Goal: Task Accomplishment & Management: Manage account settings

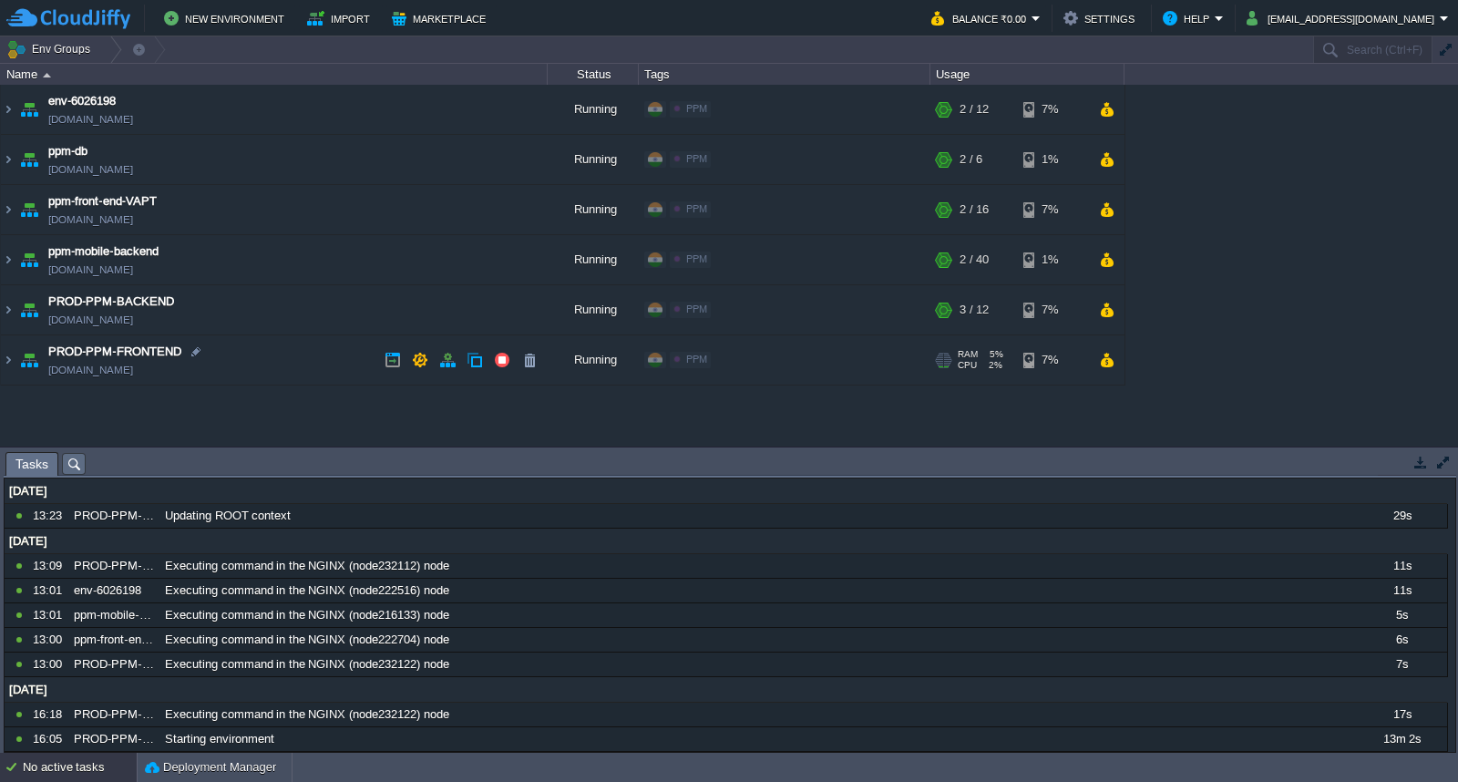
click at [346, 360] on td "PROD-PPM-FRONTEND [DOMAIN_NAME]" at bounding box center [274, 360] width 547 height 50
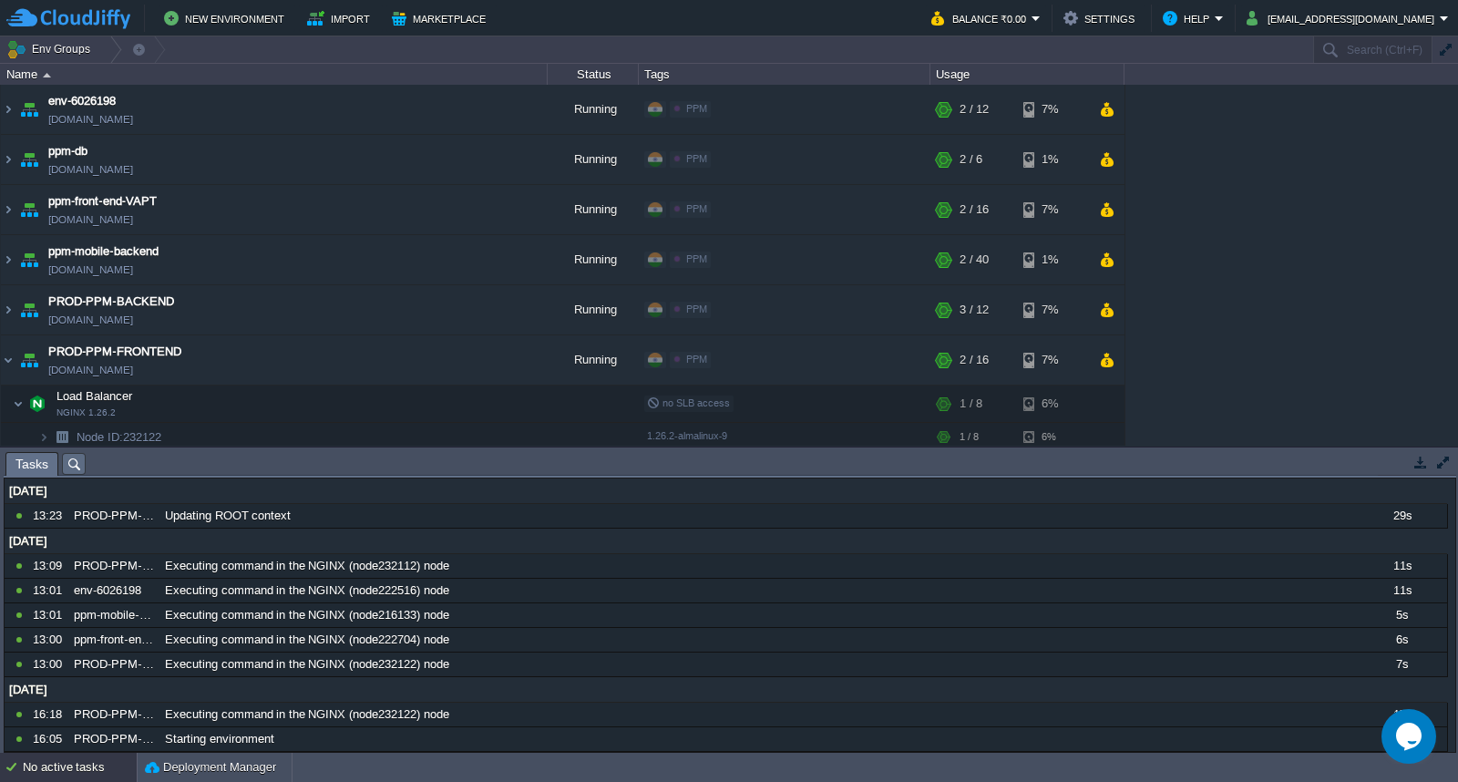
scroll to position [103, 0]
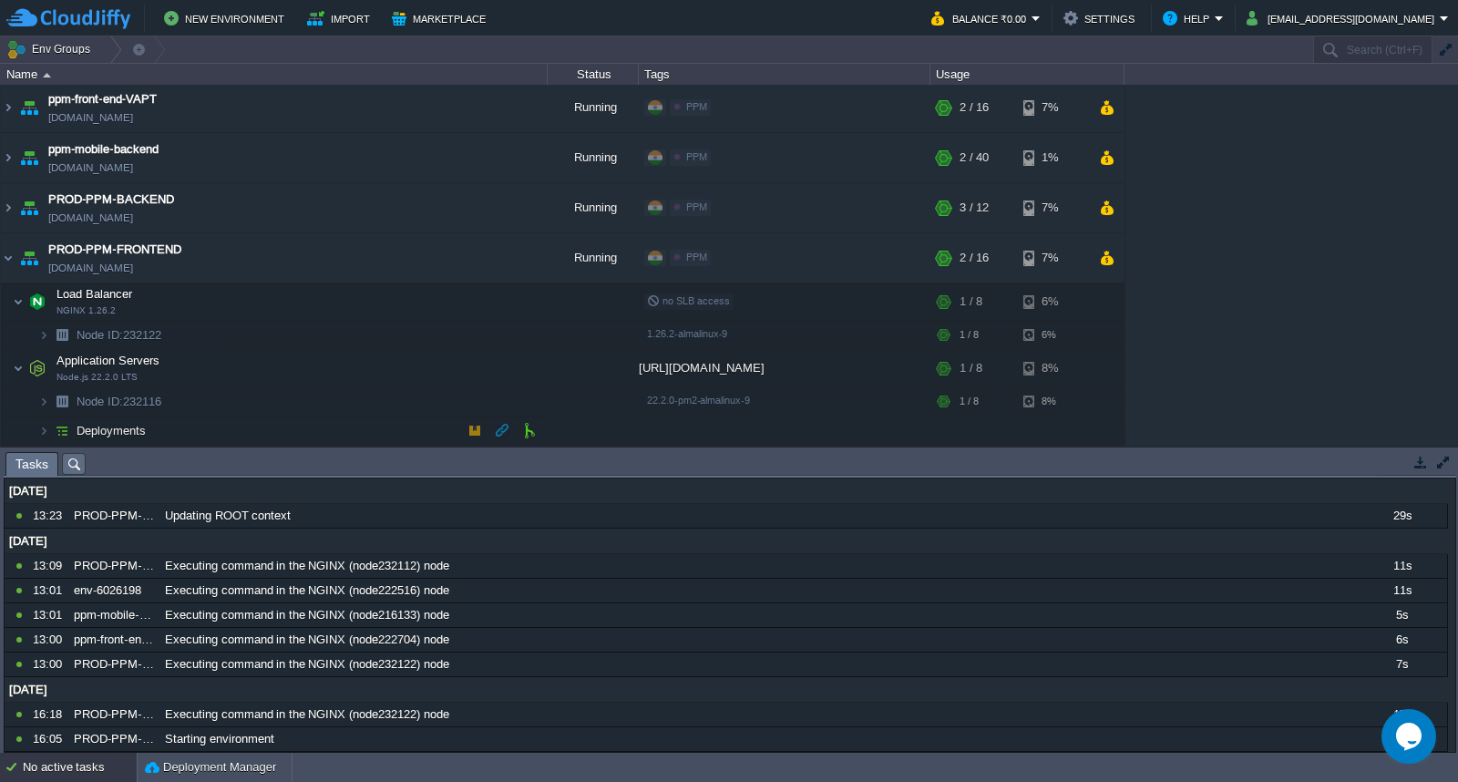
click at [343, 432] on td "Deployments" at bounding box center [274, 430] width 547 height 29
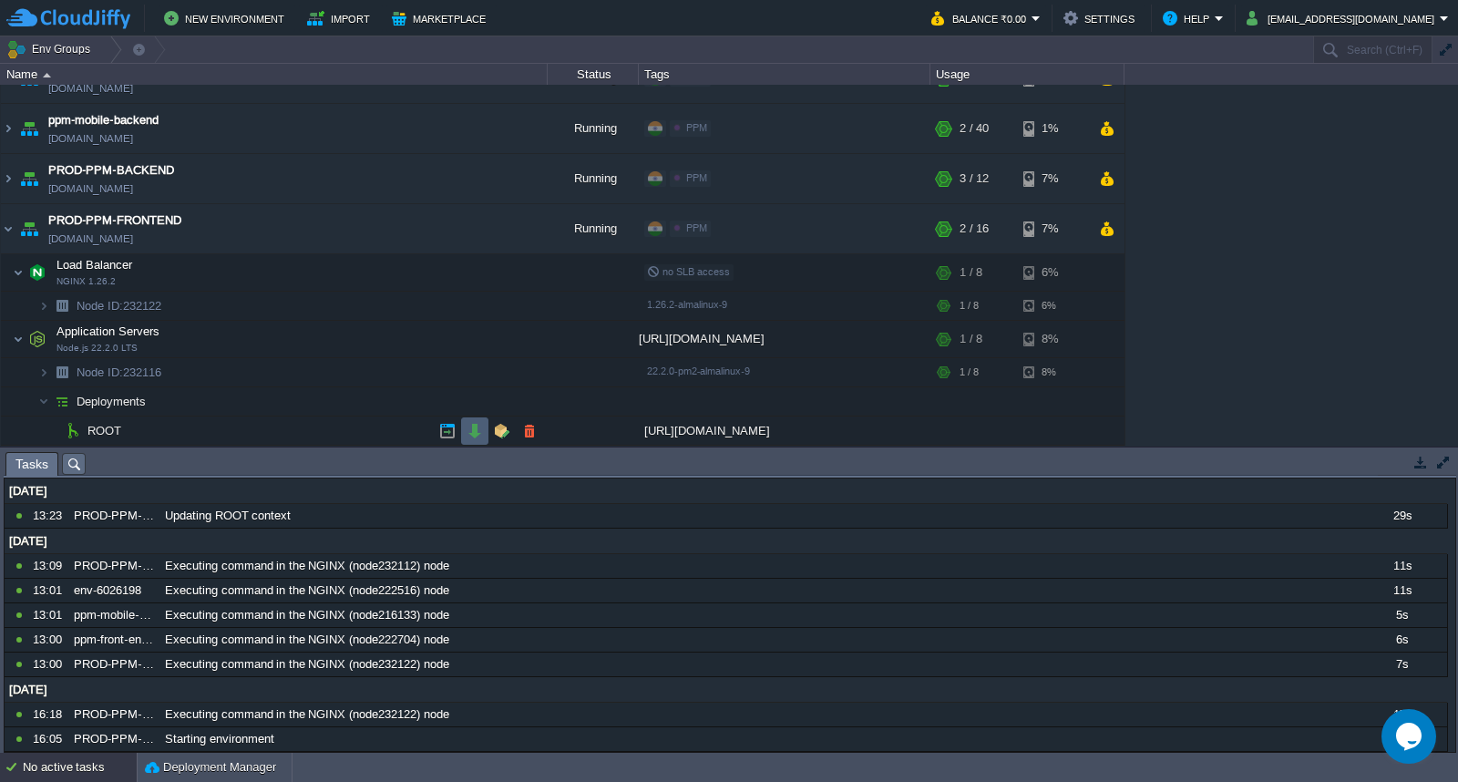
click at [471, 436] on button "button" at bounding box center [475, 431] width 16 height 16
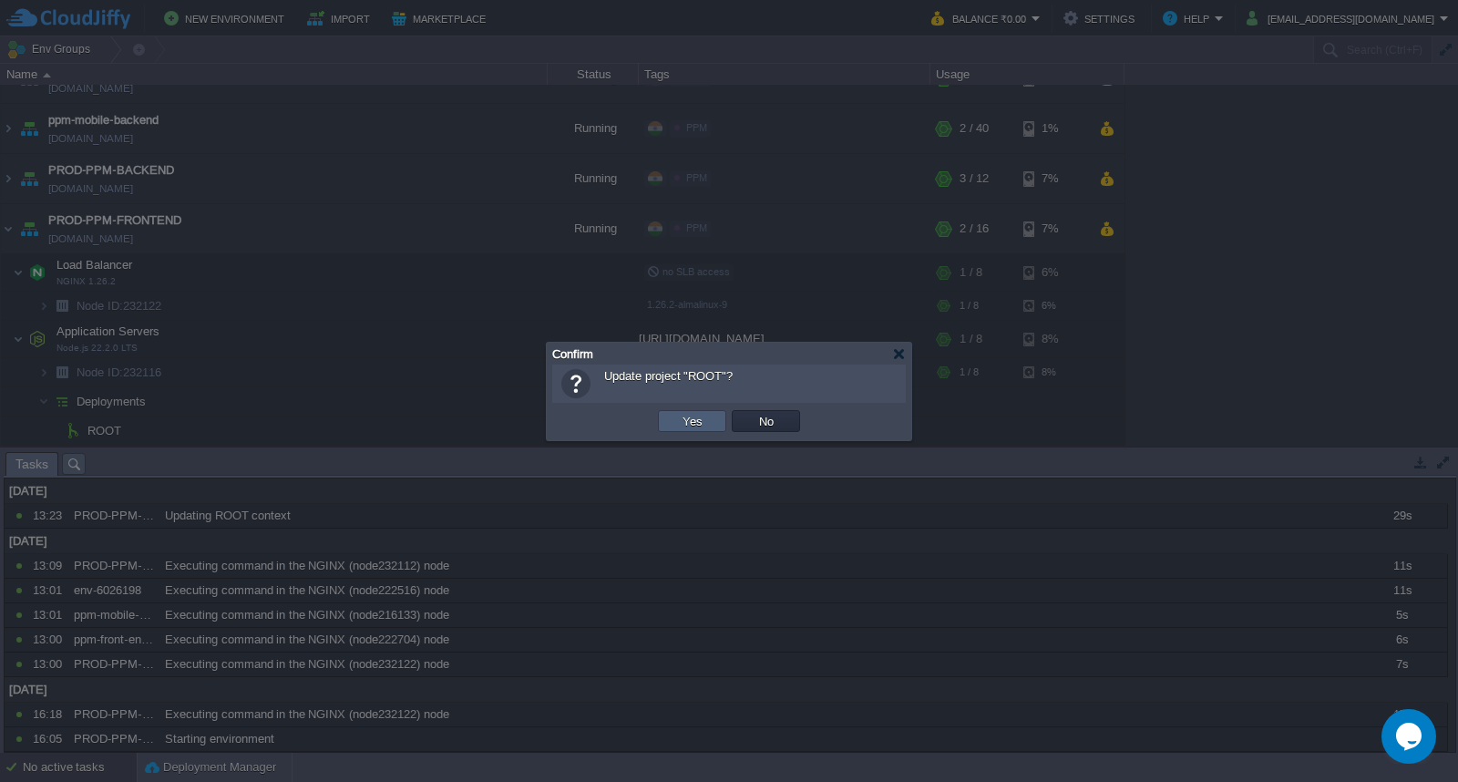
click at [682, 423] on button "Yes" at bounding box center [692, 421] width 31 height 16
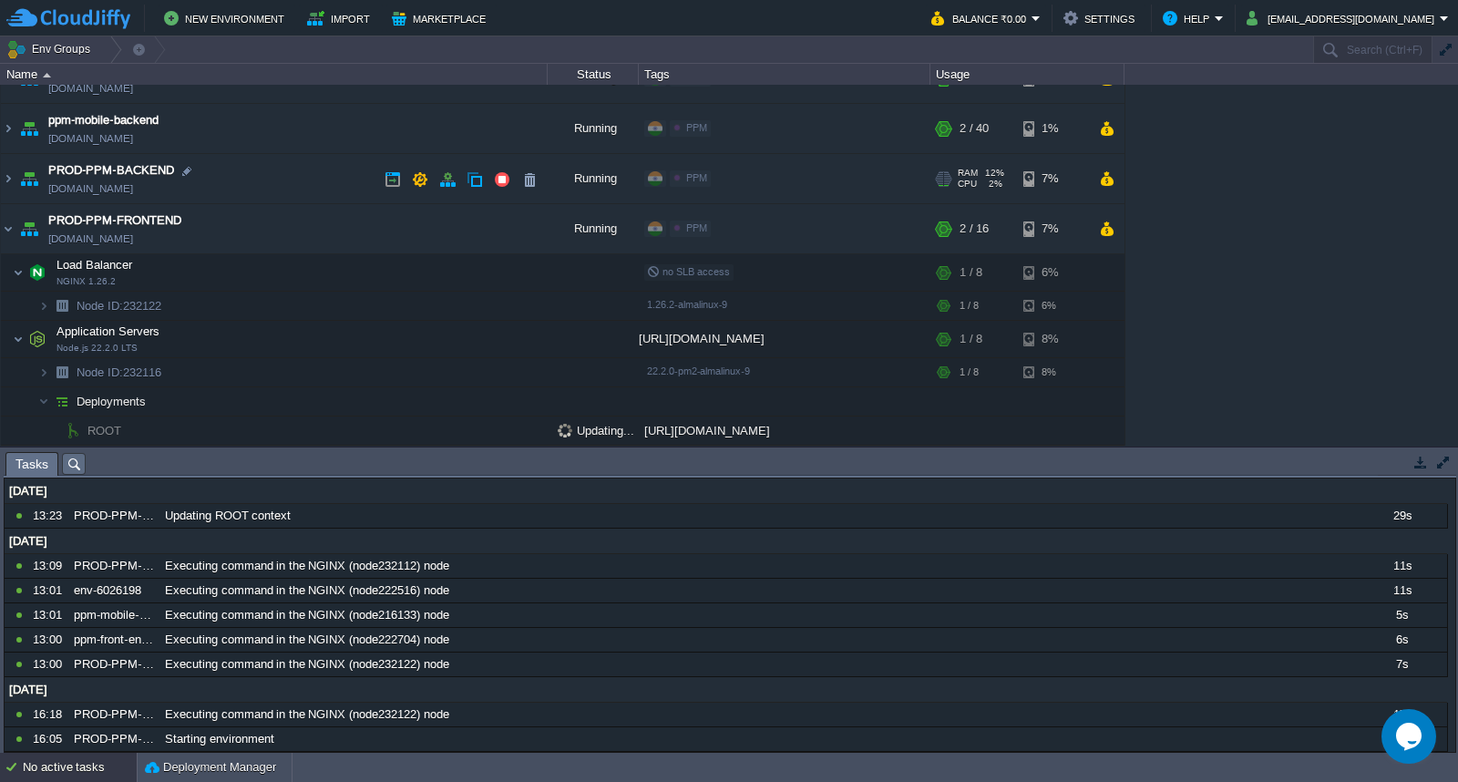
click at [252, 173] on td "PROD-PPM-BACKEND [DOMAIN_NAME]" at bounding box center [274, 179] width 547 height 50
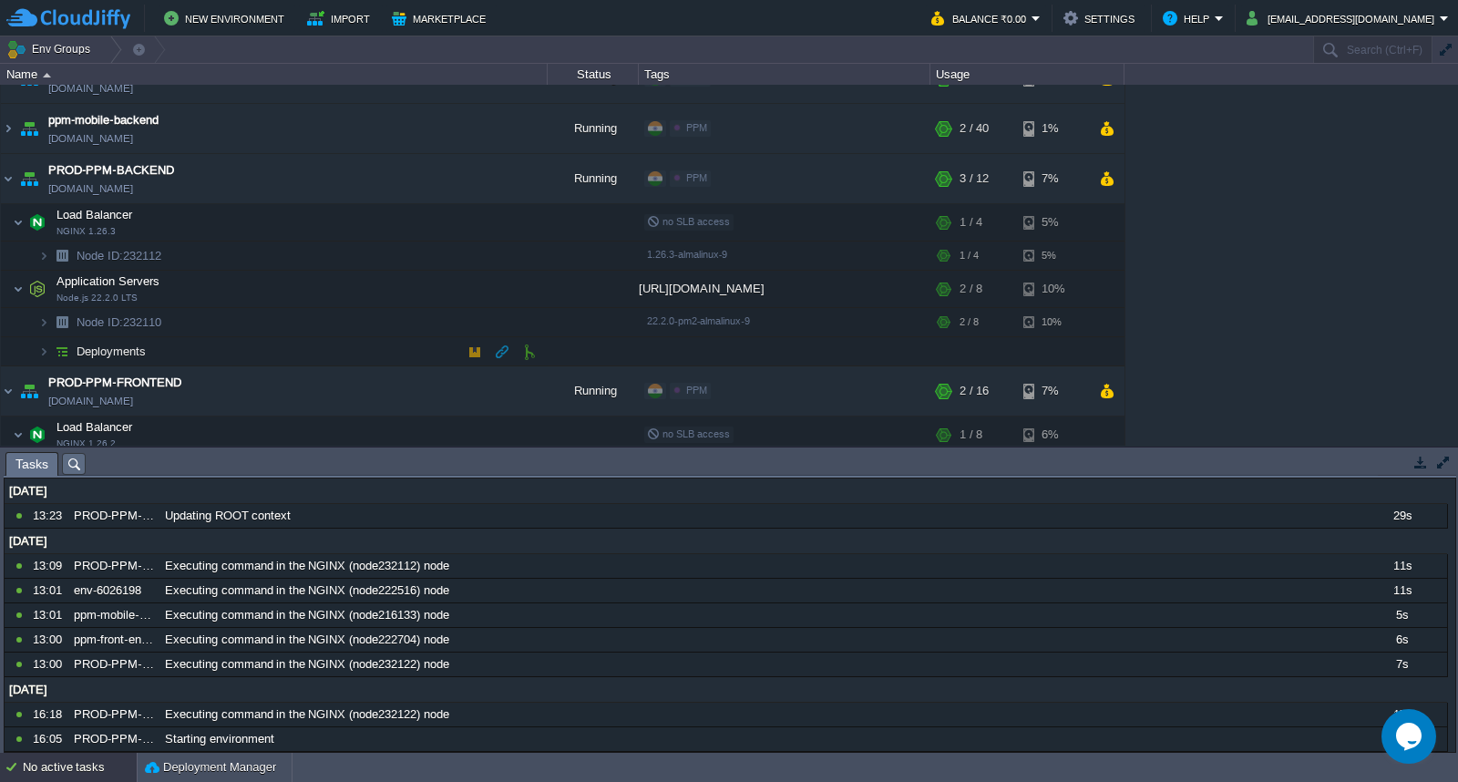
click at [351, 358] on td "Deployments" at bounding box center [274, 351] width 547 height 29
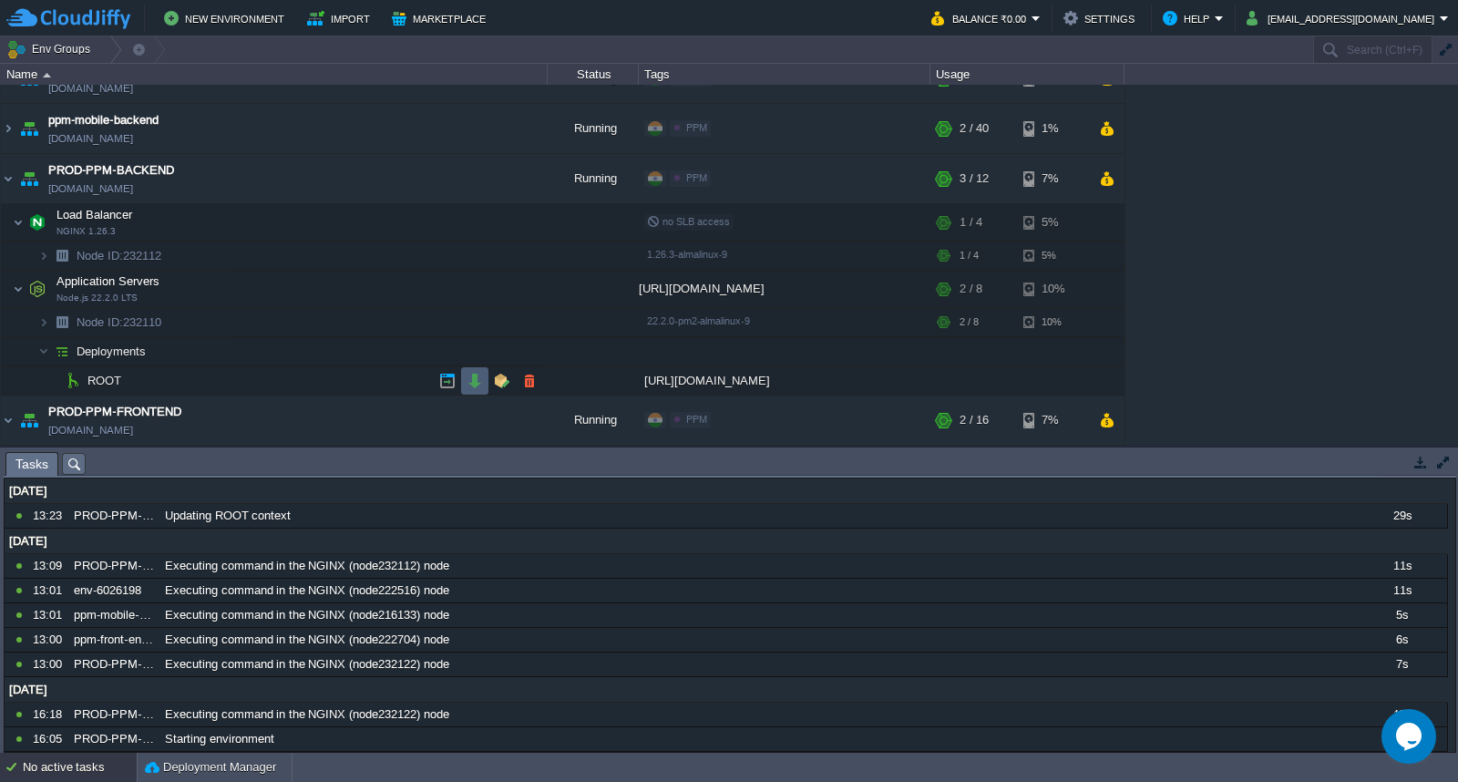
click at [463, 380] on td at bounding box center [474, 380] width 27 height 27
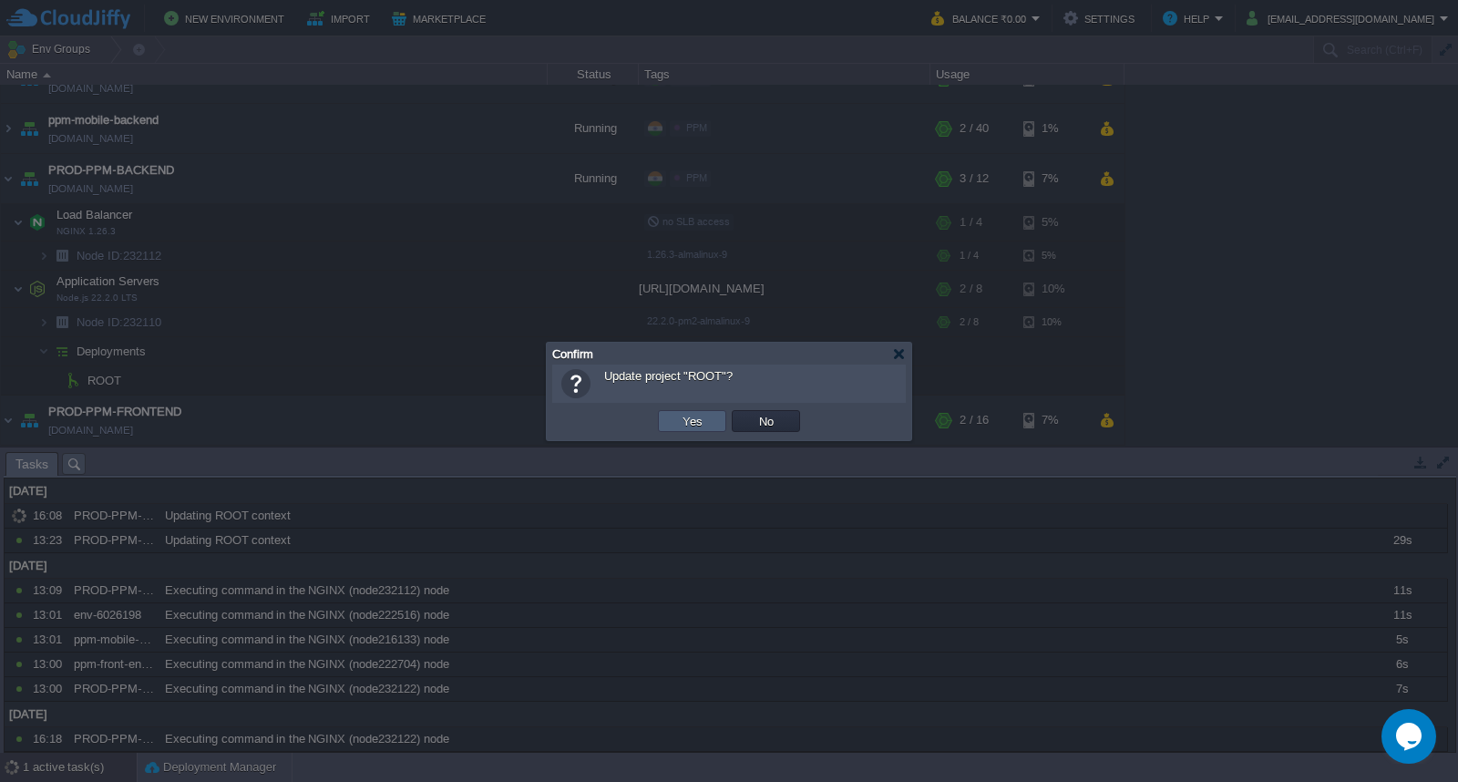
click at [687, 413] on button "Yes" at bounding box center [692, 421] width 31 height 16
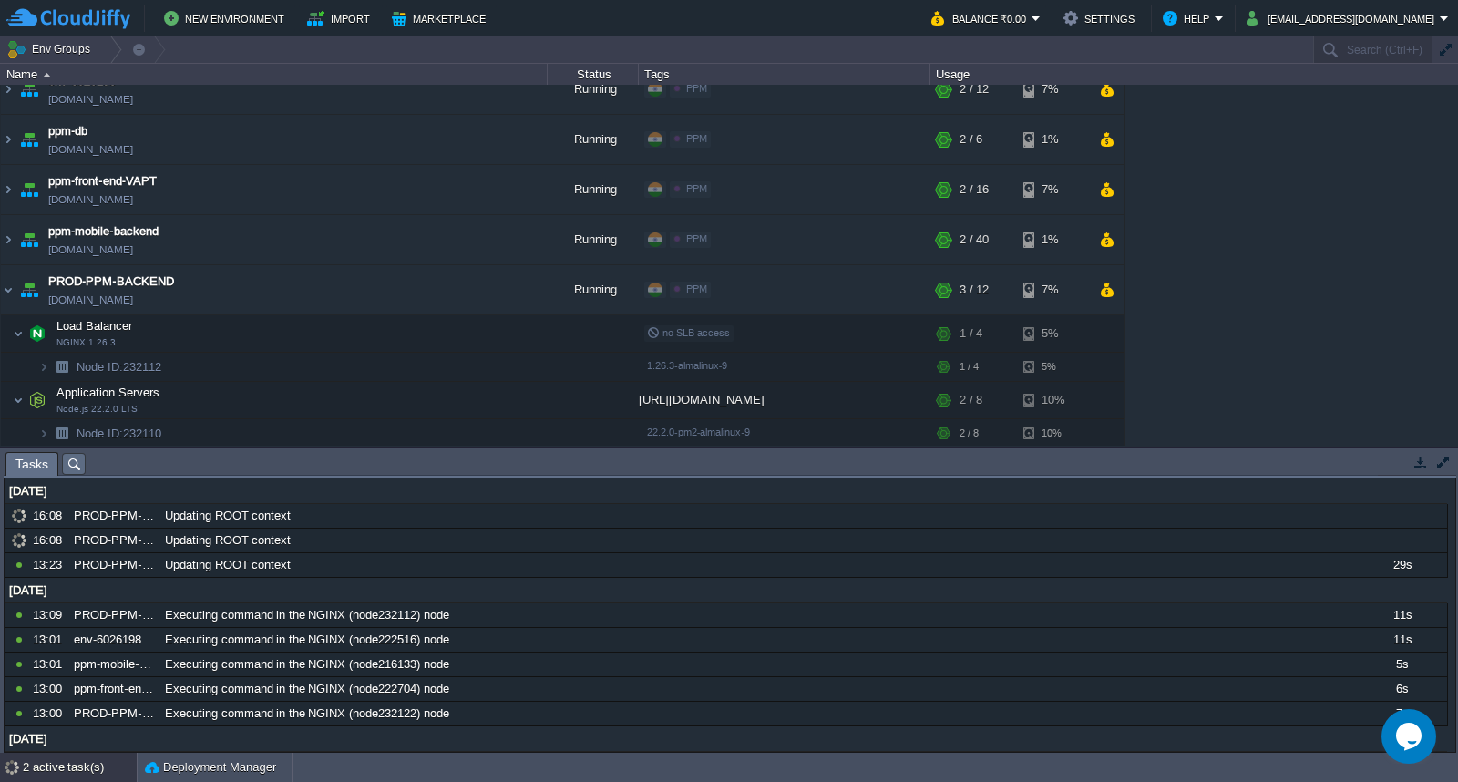
scroll to position [222, 0]
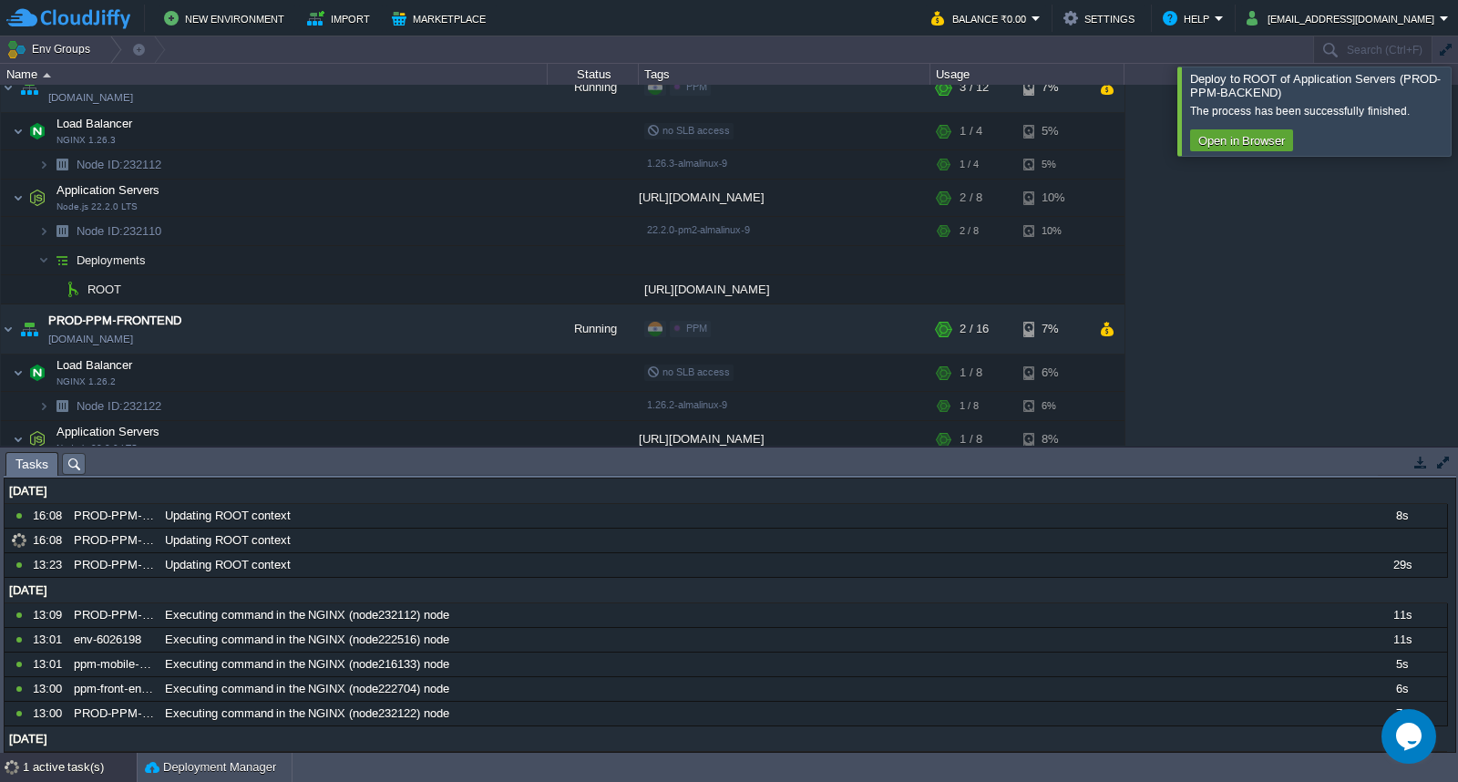
click at [1457, 103] on div at bounding box center [1480, 111] width 0 height 88
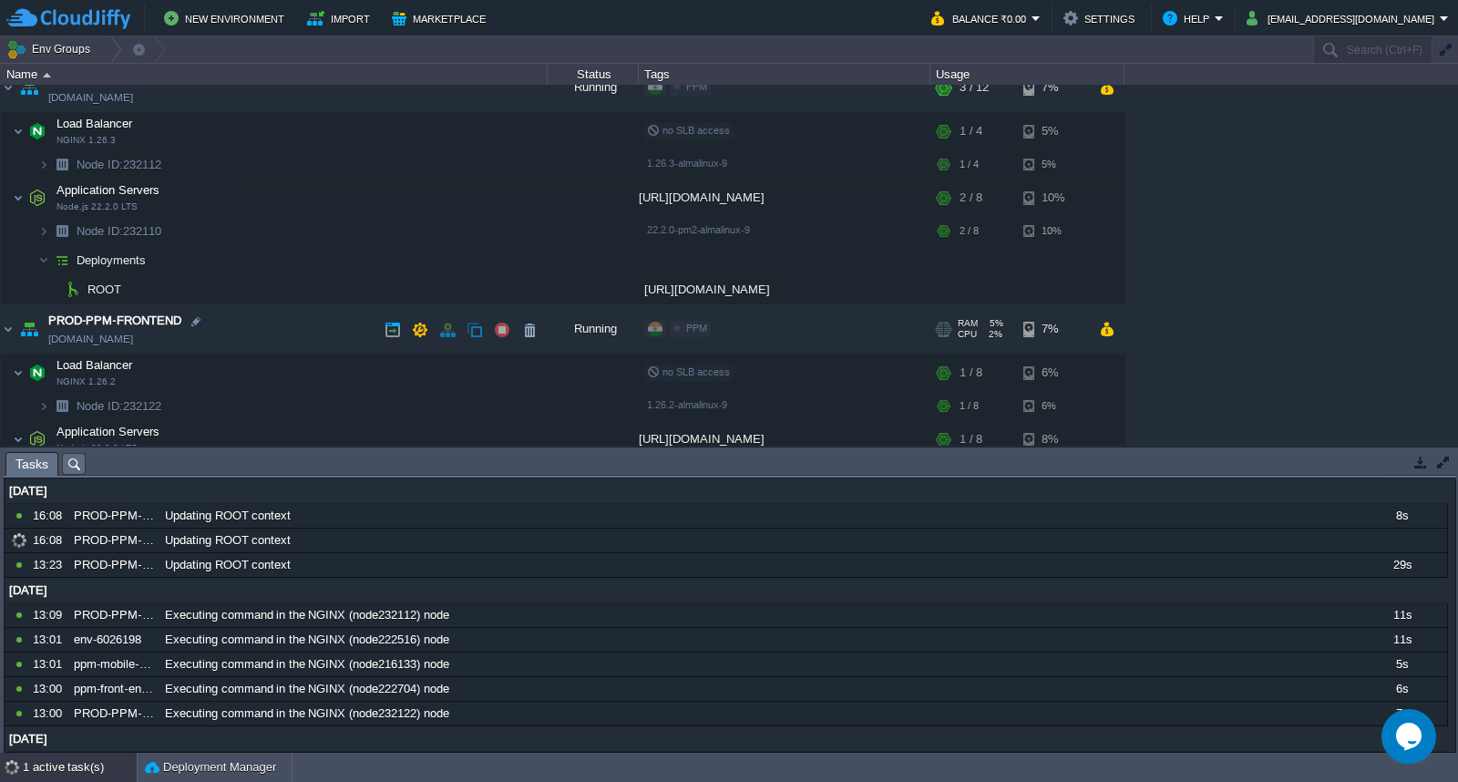
click at [266, 330] on td "PROD-PPM-FRONTEND [DOMAIN_NAME]" at bounding box center [274, 329] width 547 height 50
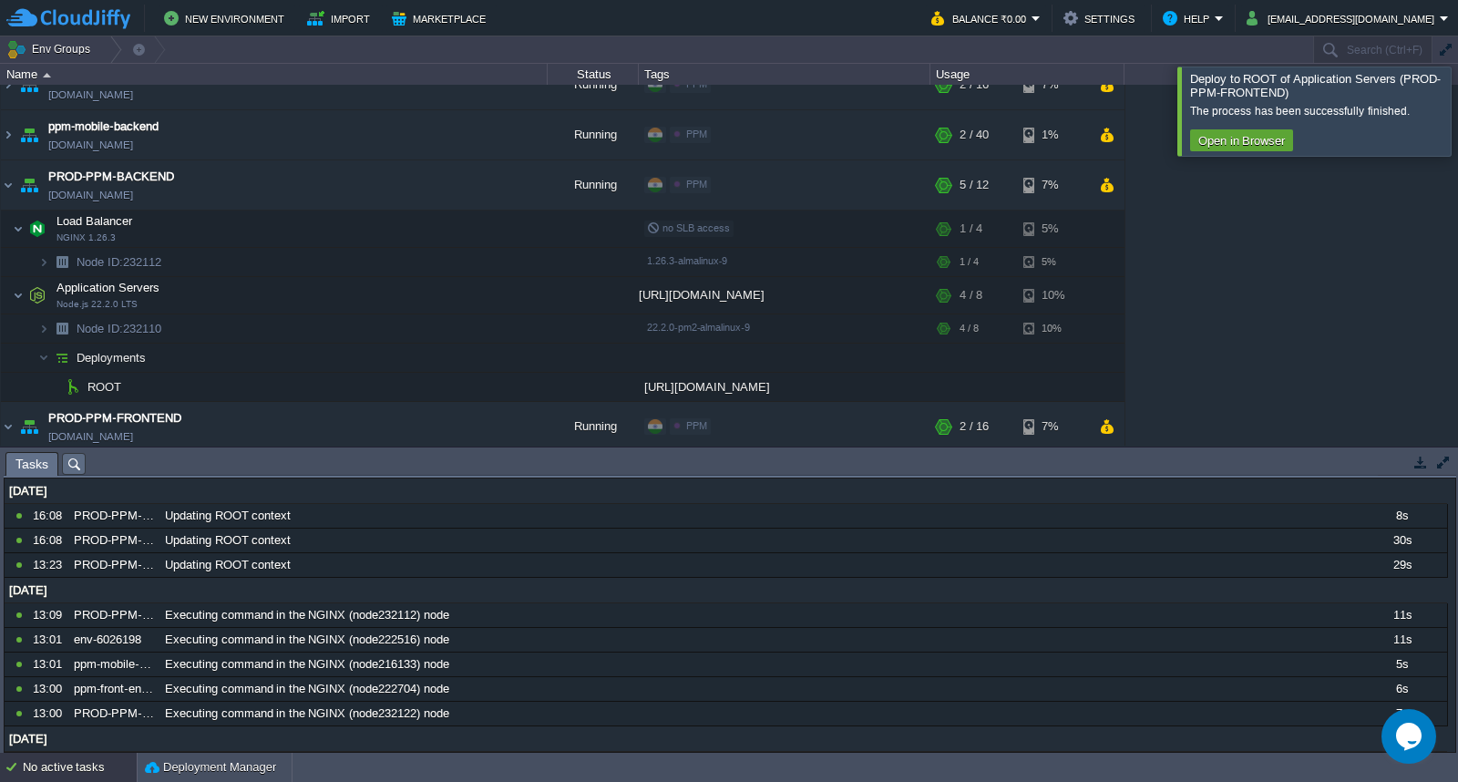
scroll to position [13, 0]
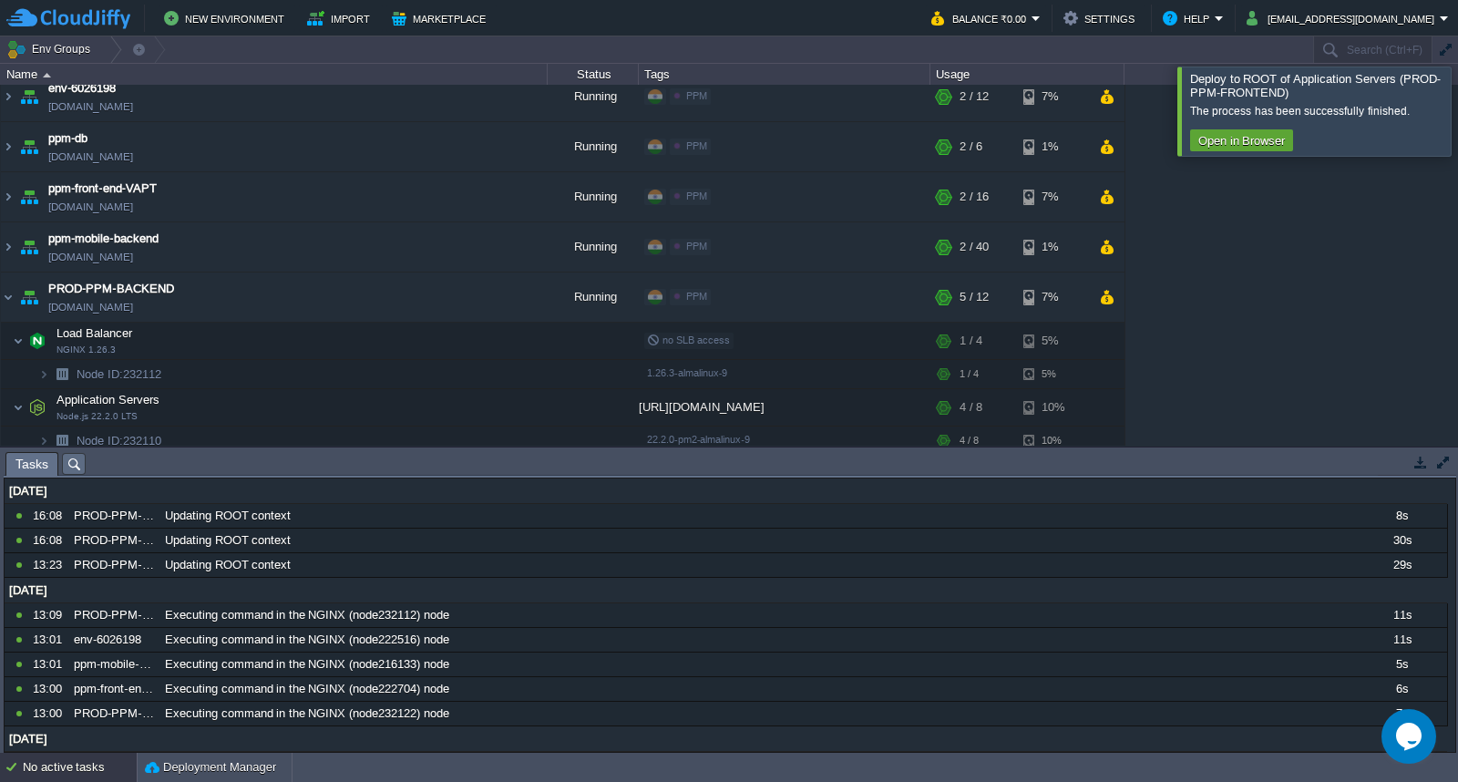
click at [1457, 104] on div at bounding box center [1480, 111] width 0 height 88
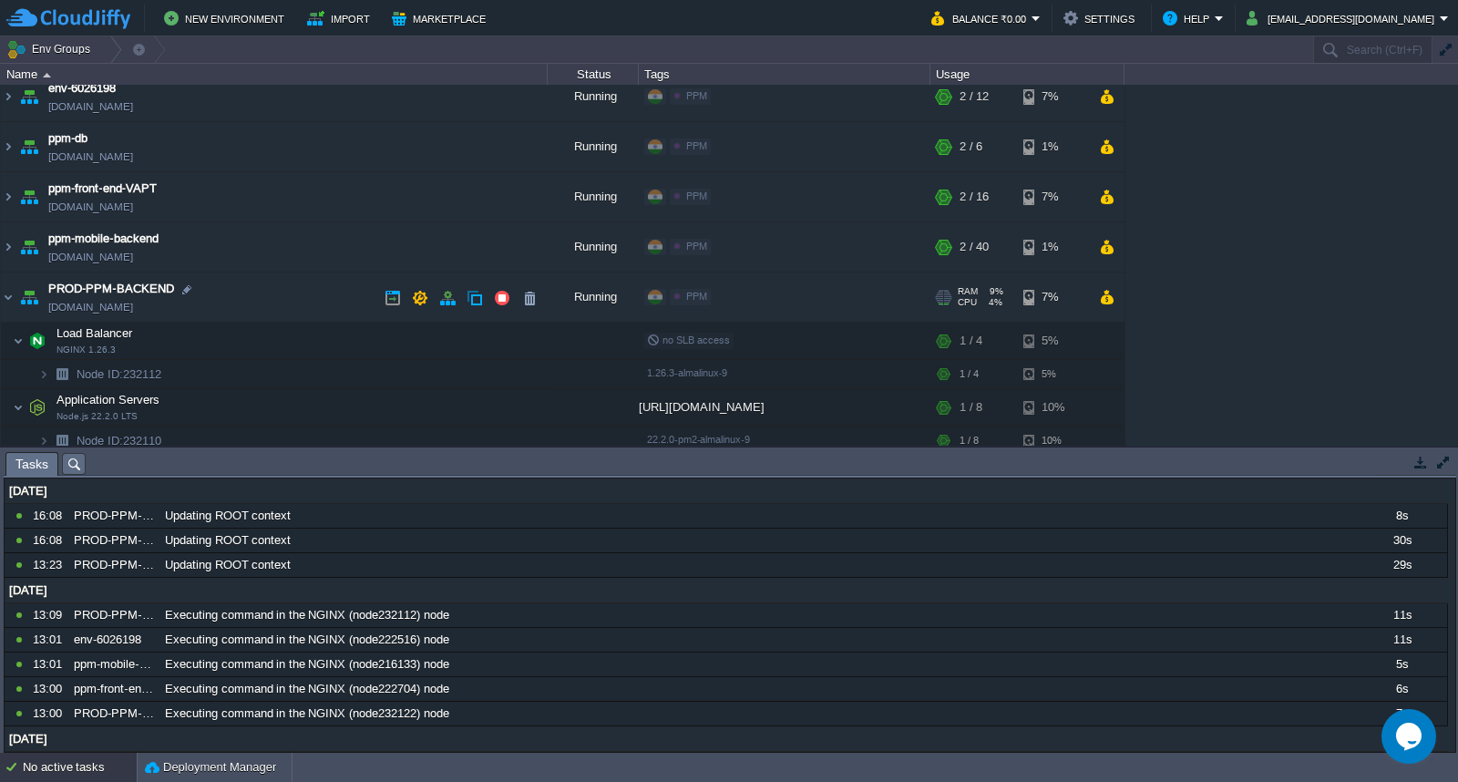
click at [289, 292] on td "PROD-PPM-BACKEND [DOMAIN_NAME]" at bounding box center [274, 298] width 547 height 50
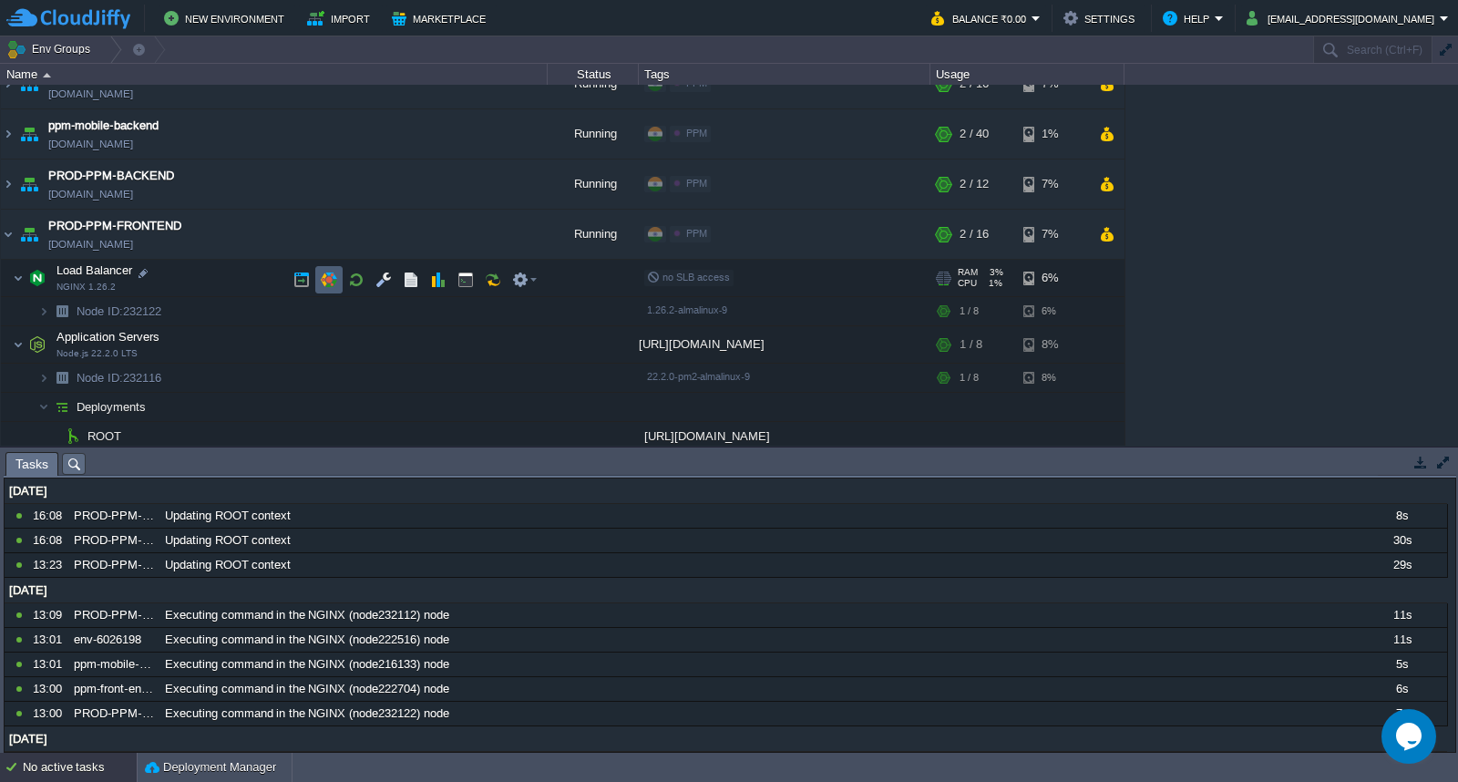
scroll to position [131, 0]
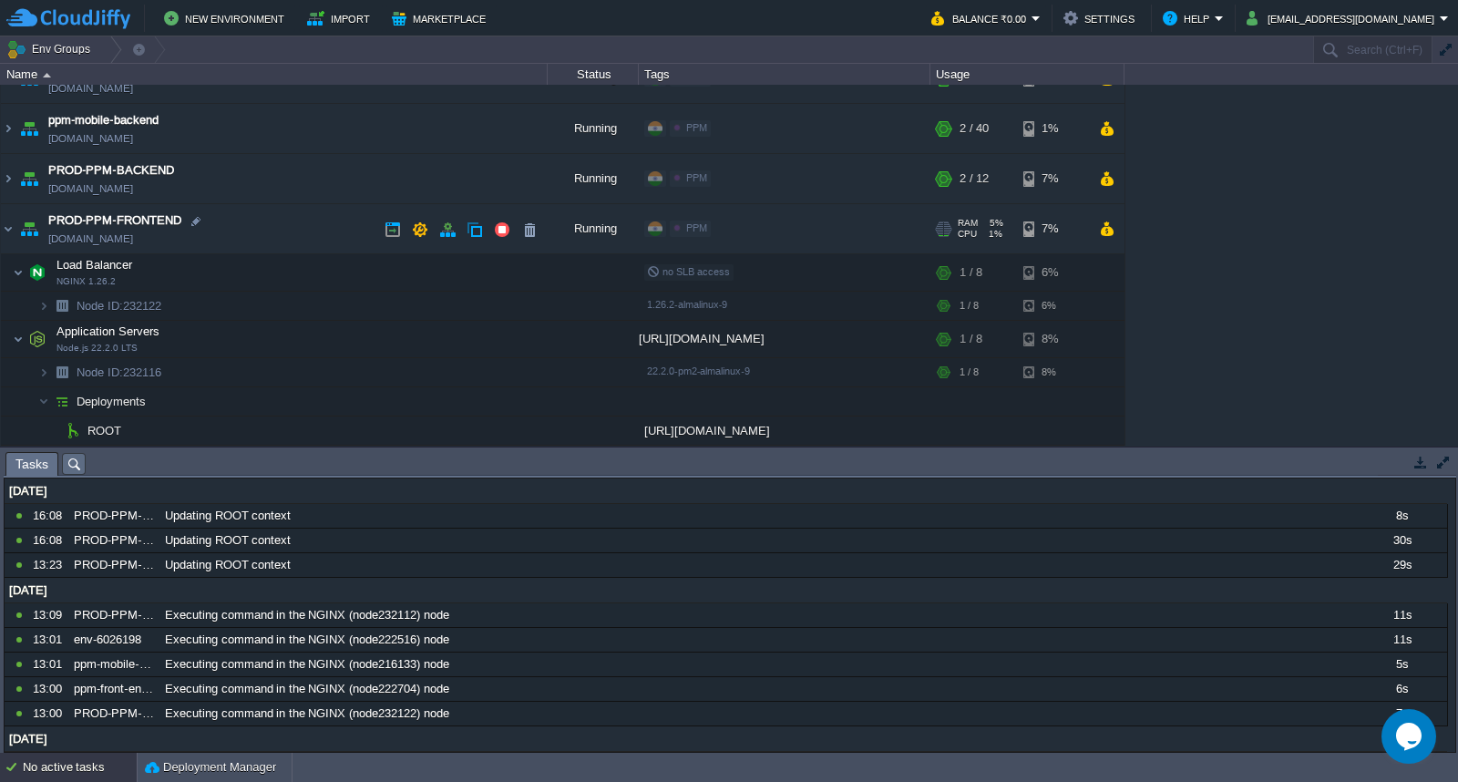
click at [297, 230] on td "PROD-PPM-FRONTEND [DOMAIN_NAME]" at bounding box center [274, 229] width 547 height 50
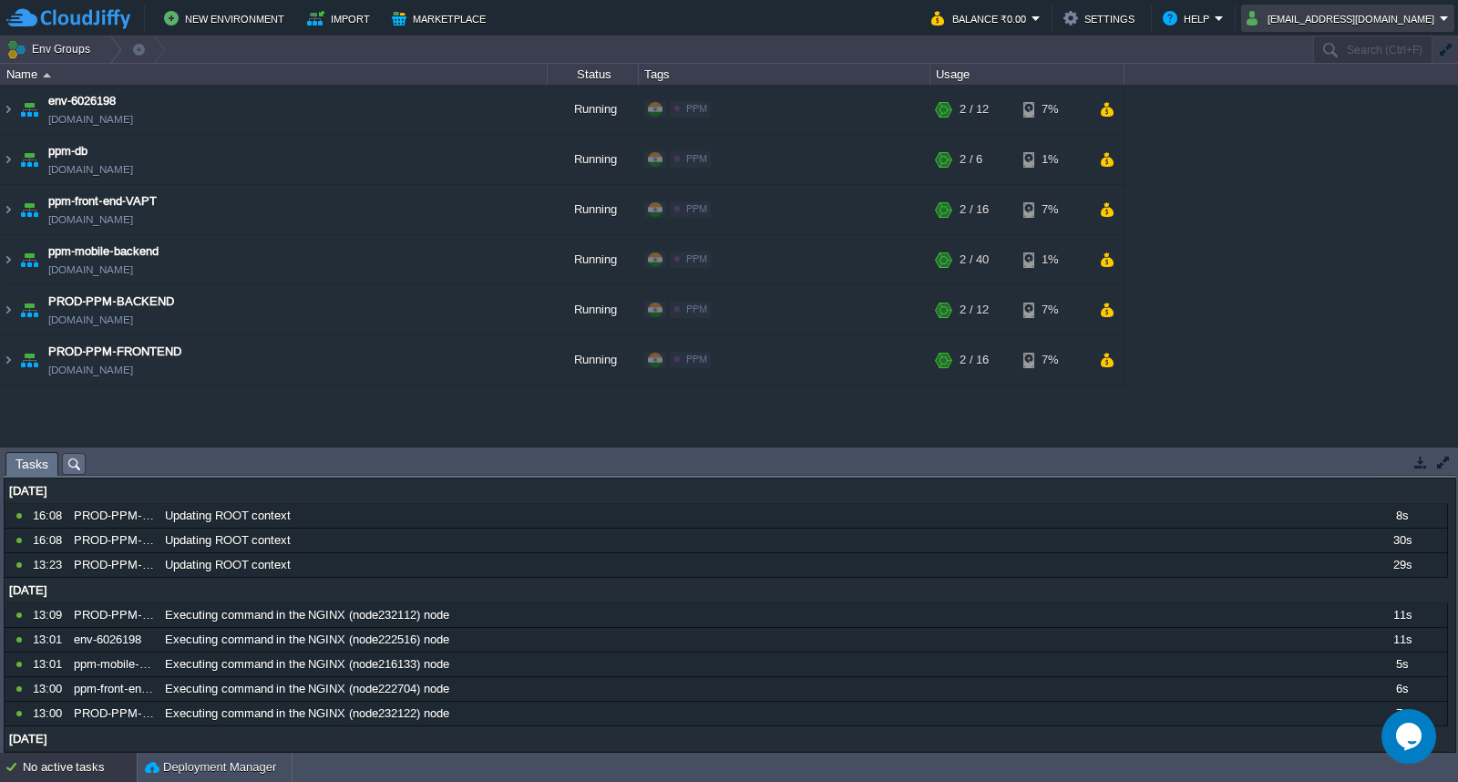
click at [1378, 16] on button "[EMAIL_ADDRESS][DOMAIN_NAME]" at bounding box center [1343, 18] width 193 height 22
click at [1354, 96] on span "Sign out" at bounding box center [1353, 96] width 44 height 14
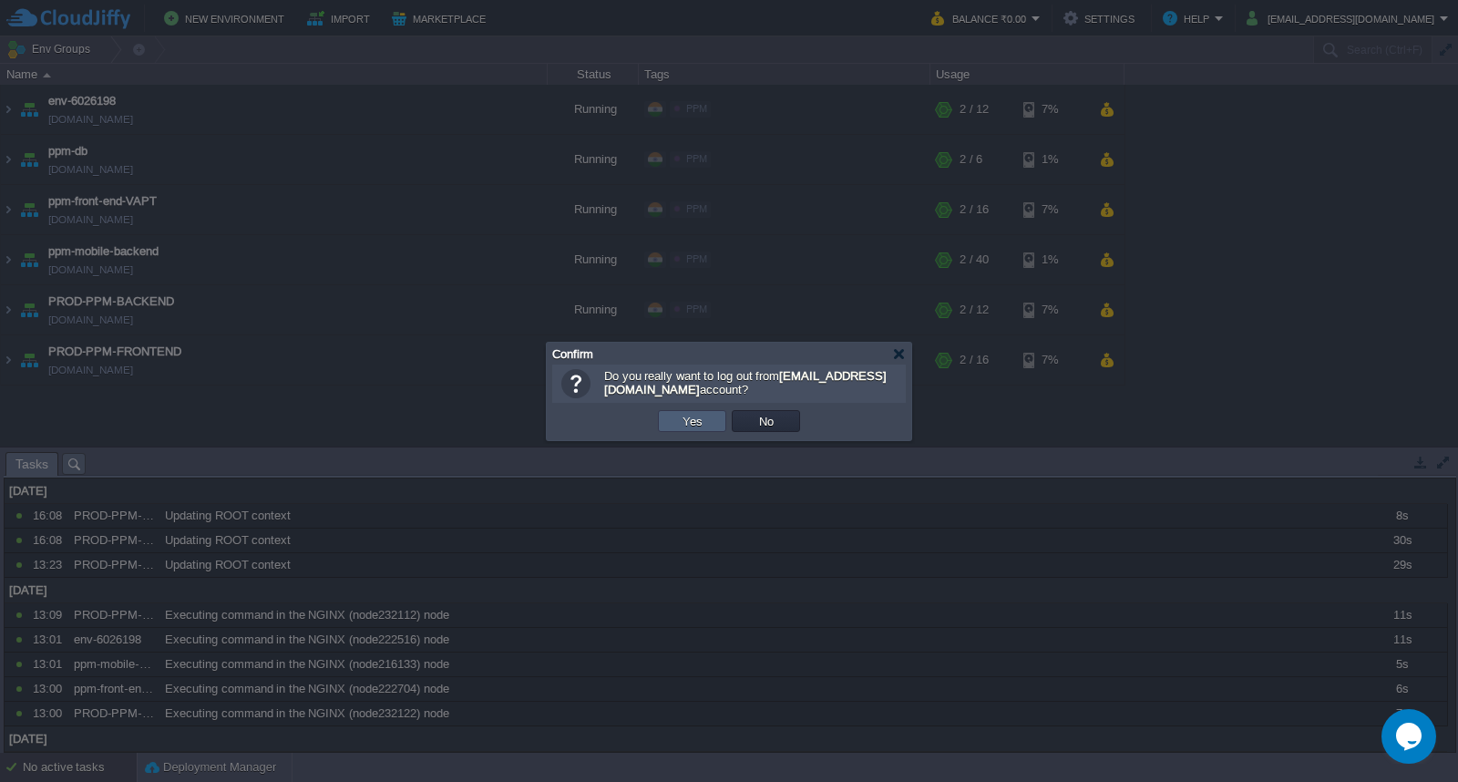
click at [706, 428] on td "Yes" at bounding box center [692, 421] width 68 height 22
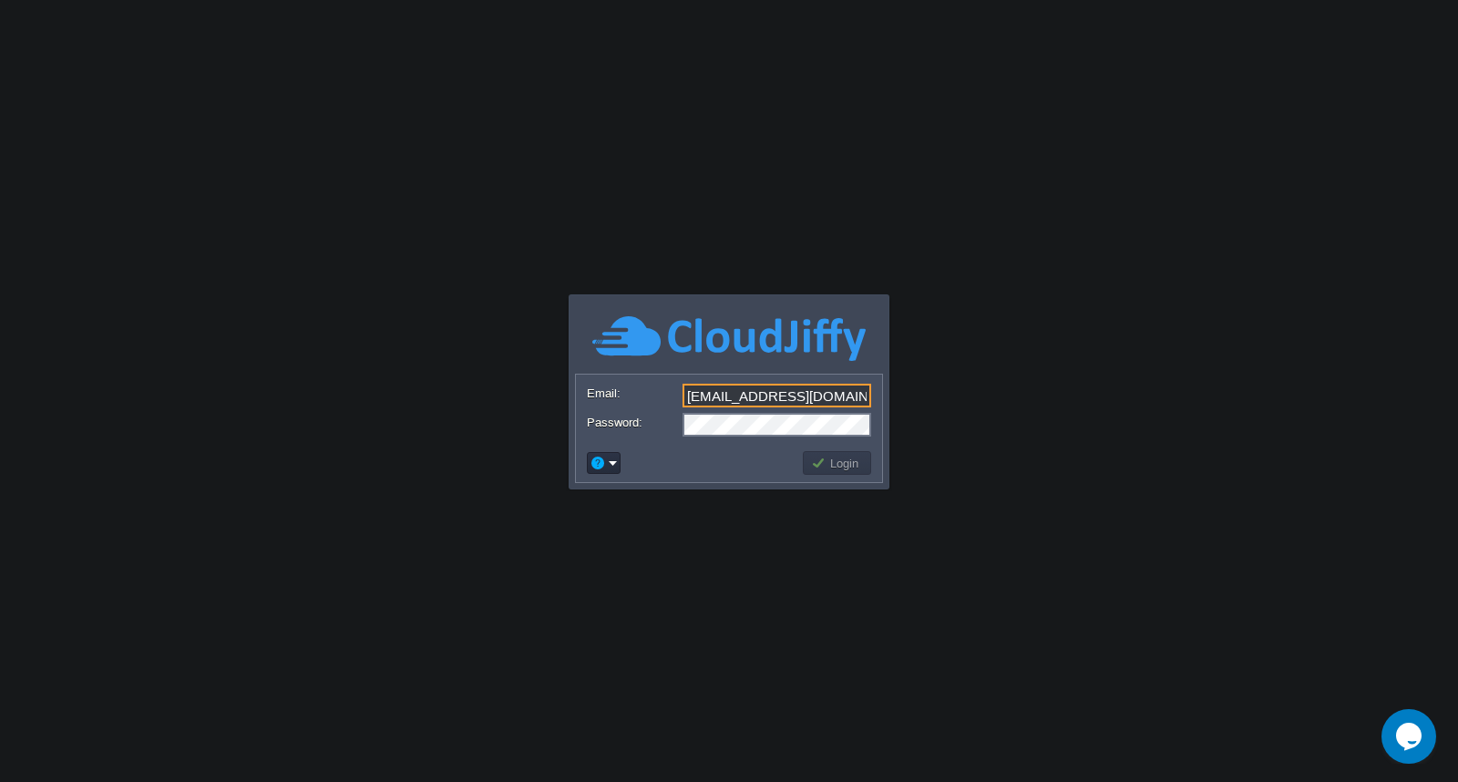
click at [828, 396] on input "[EMAIL_ADDRESS][DOMAIN_NAME]" at bounding box center [777, 396] width 189 height 24
click at [797, 395] on input "PPM-SAS" at bounding box center [777, 396] width 189 height 24
type input "cloud@sarabhaiit.com"
click at [829, 460] on button "Login" at bounding box center [837, 463] width 53 height 16
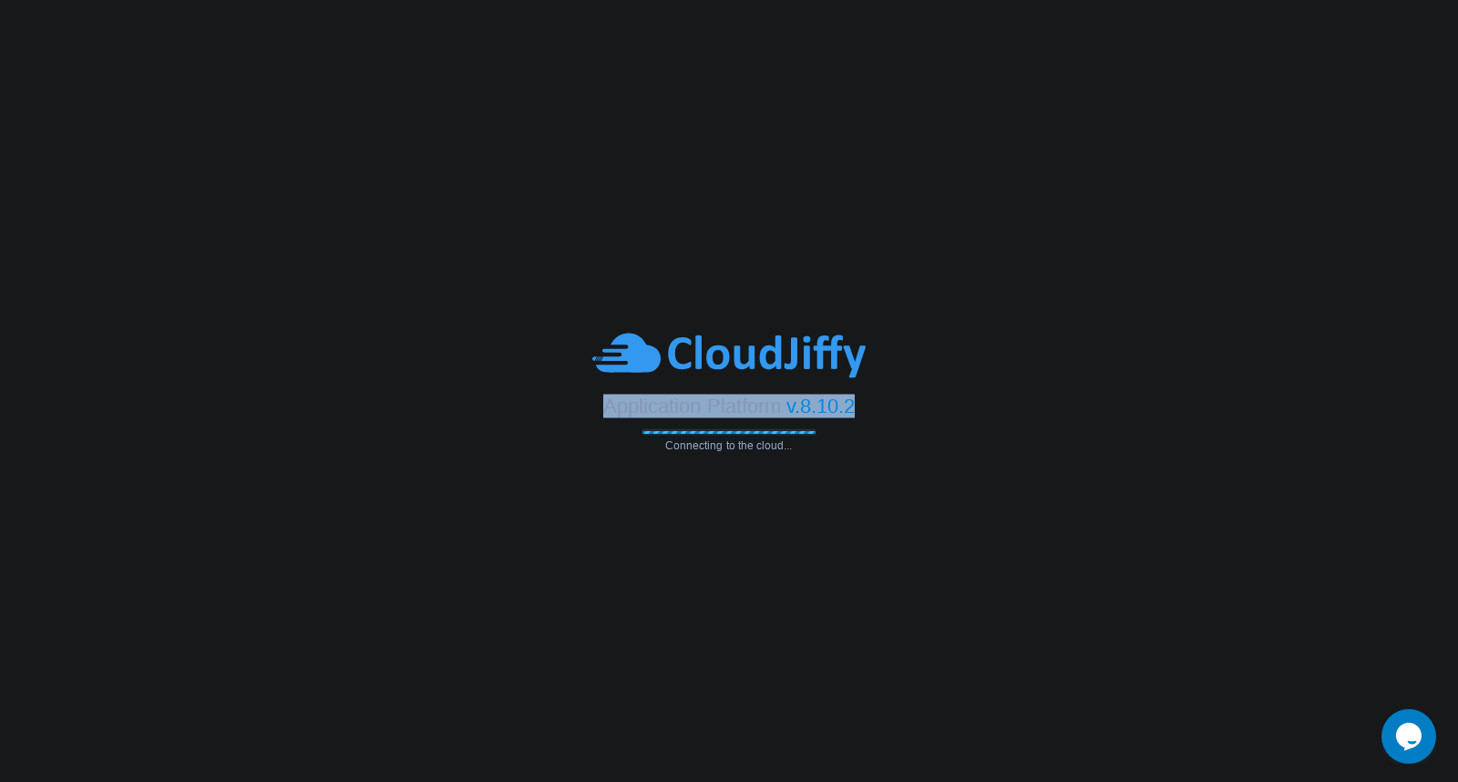
drag, startPoint x: 599, startPoint y: 407, endPoint x: 891, endPoint y: 411, distance: 292.6
click at [891, 411] on div "Application Platform v.8.10.2" at bounding box center [729, 399] width 1458 height 37
drag, startPoint x: 600, startPoint y: 412, endPoint x: 961, endPoint y: 432, distance: 362.4
click at [961, 432] on div "Application Platform v.8.10.2 Connecting to the cloud..." at bounding box center [729, 391] width 1458 height 121
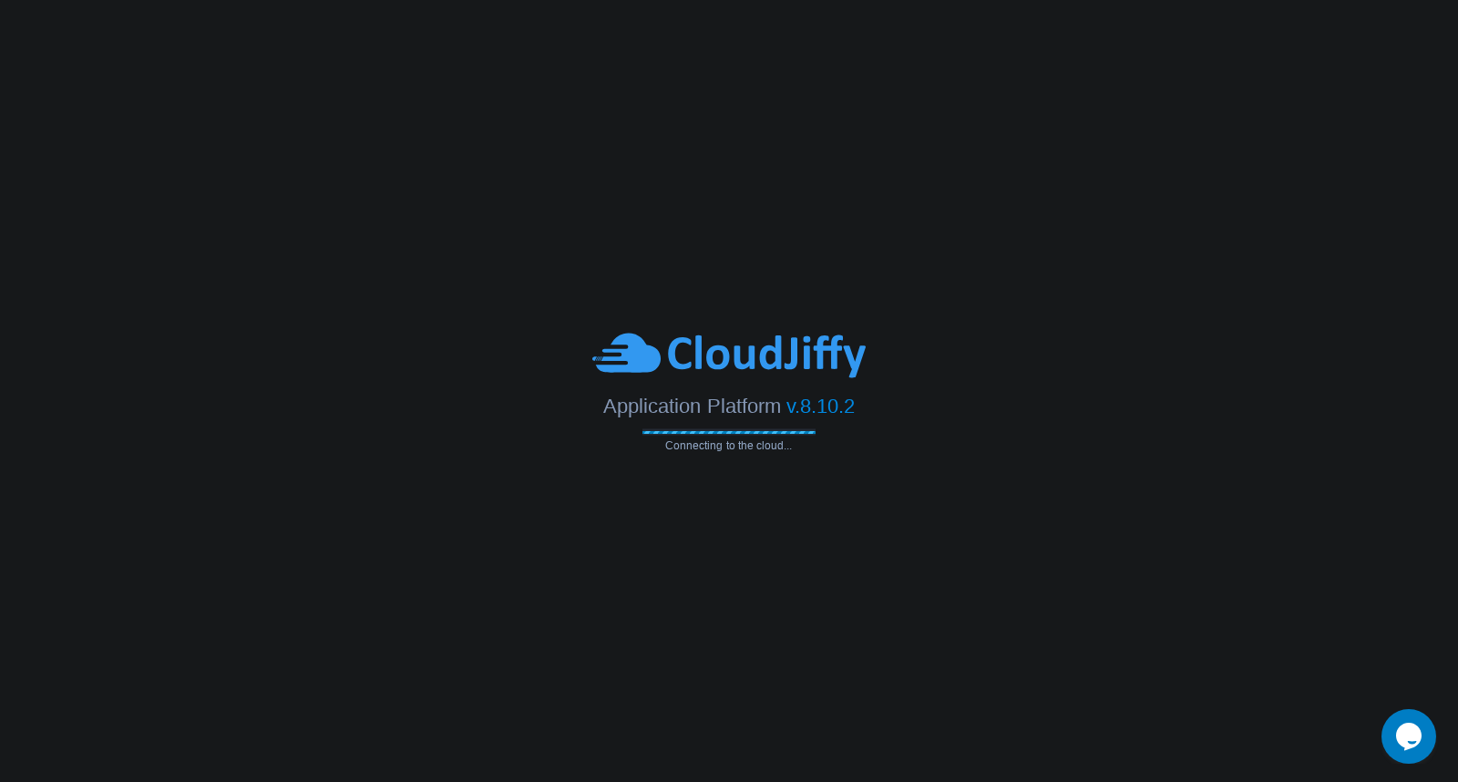
click at [970, 436] on div "Application Platform v.8.10.2 Connecting to the cloud..." at bounding box center [729, 391] width 1458 height 121
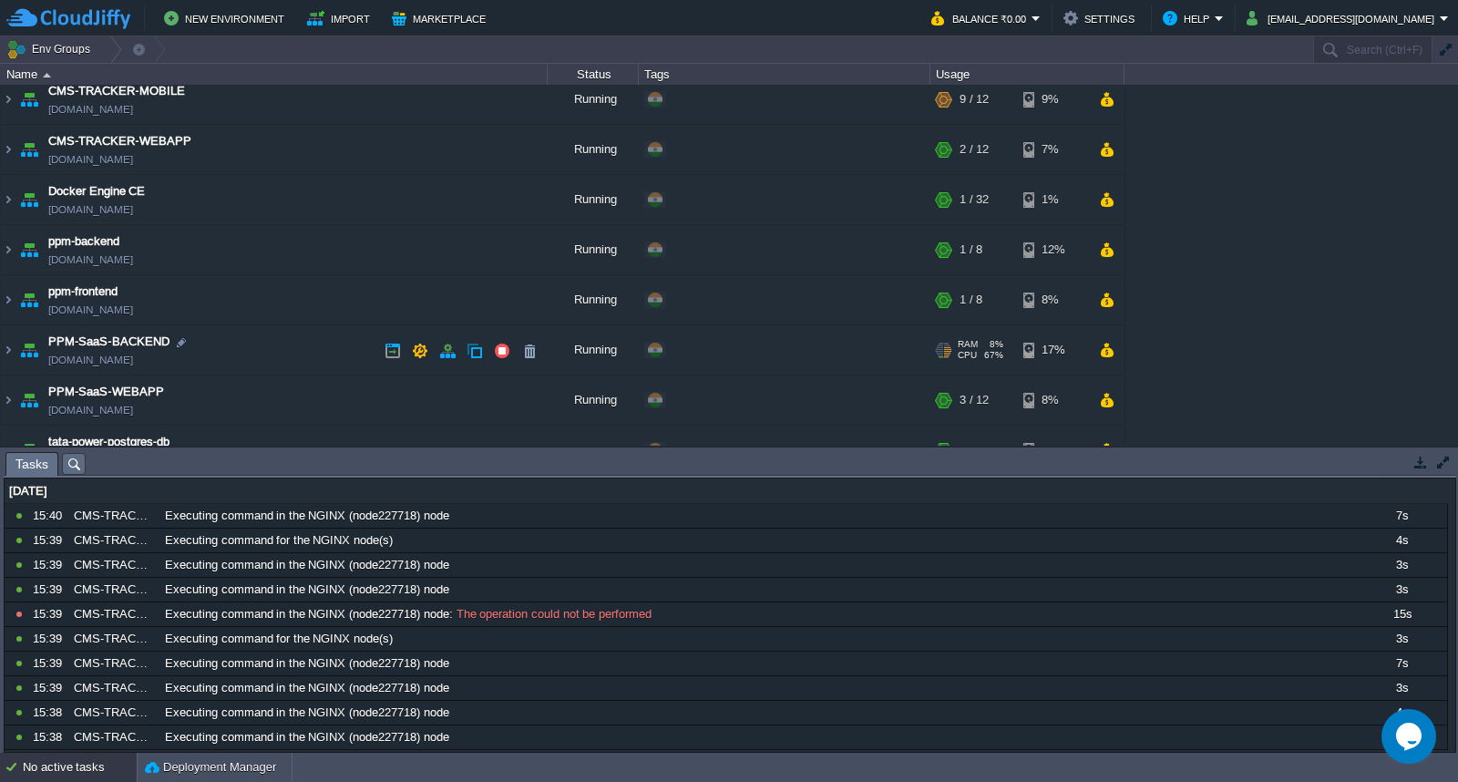
scroll to position [91, 0]
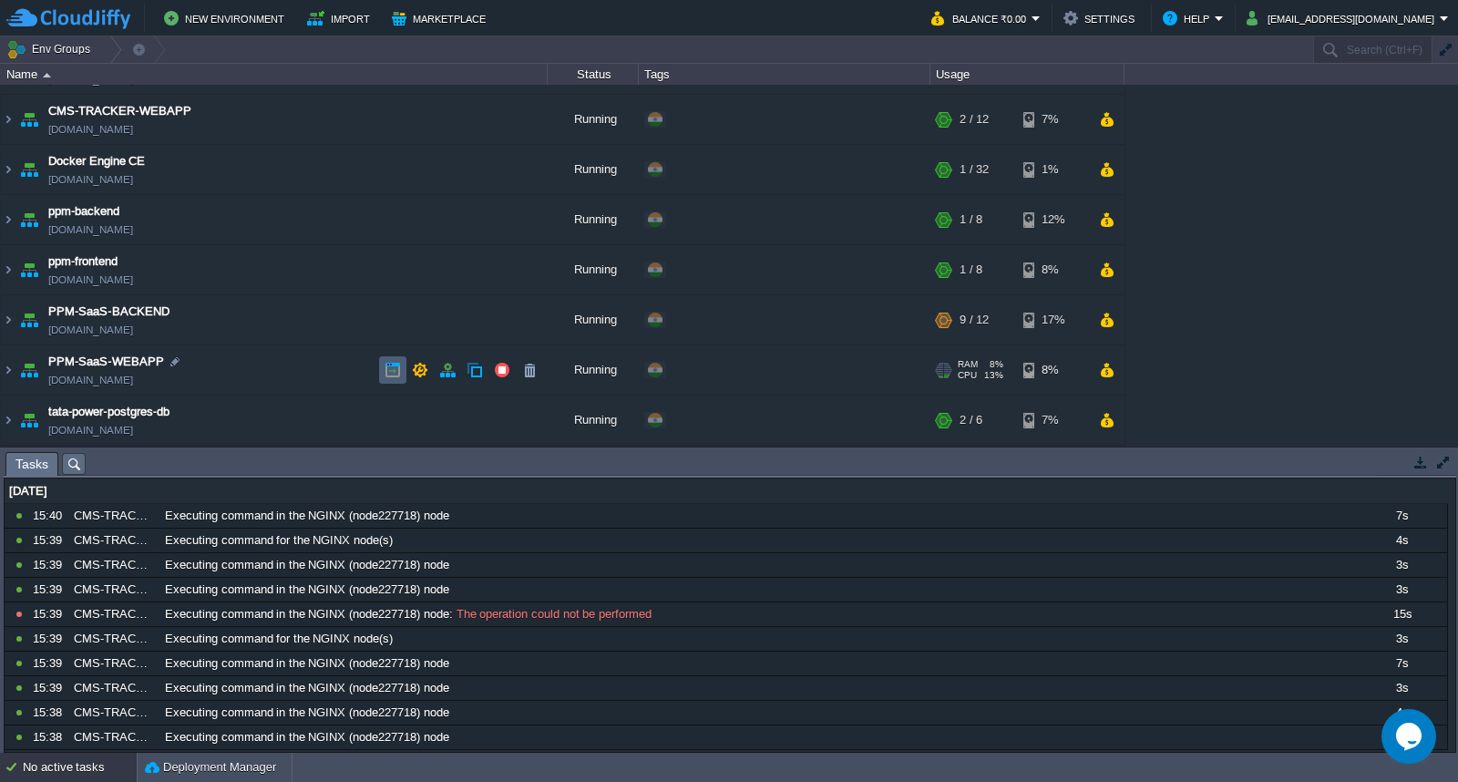
click at [385, 367] on button "button" at bounding box center [393, 370] width 16 height 16
click at [297, 374] on td "PPM-SaaS-WEBAPP ppm-saas-webapp.cloudjiffy.net" at bounding box center [274, 370] width 547 height 50
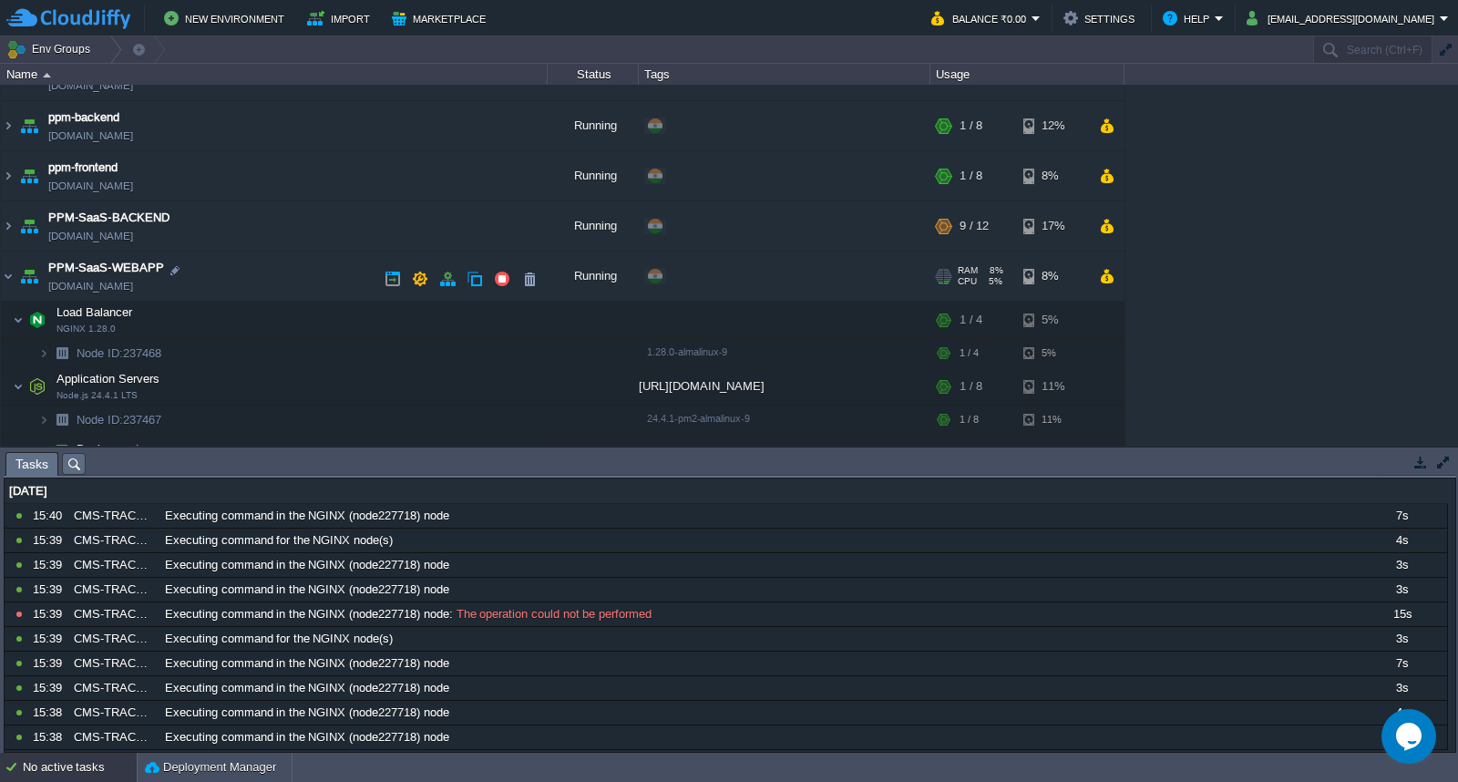
scroll to position [252, 0]
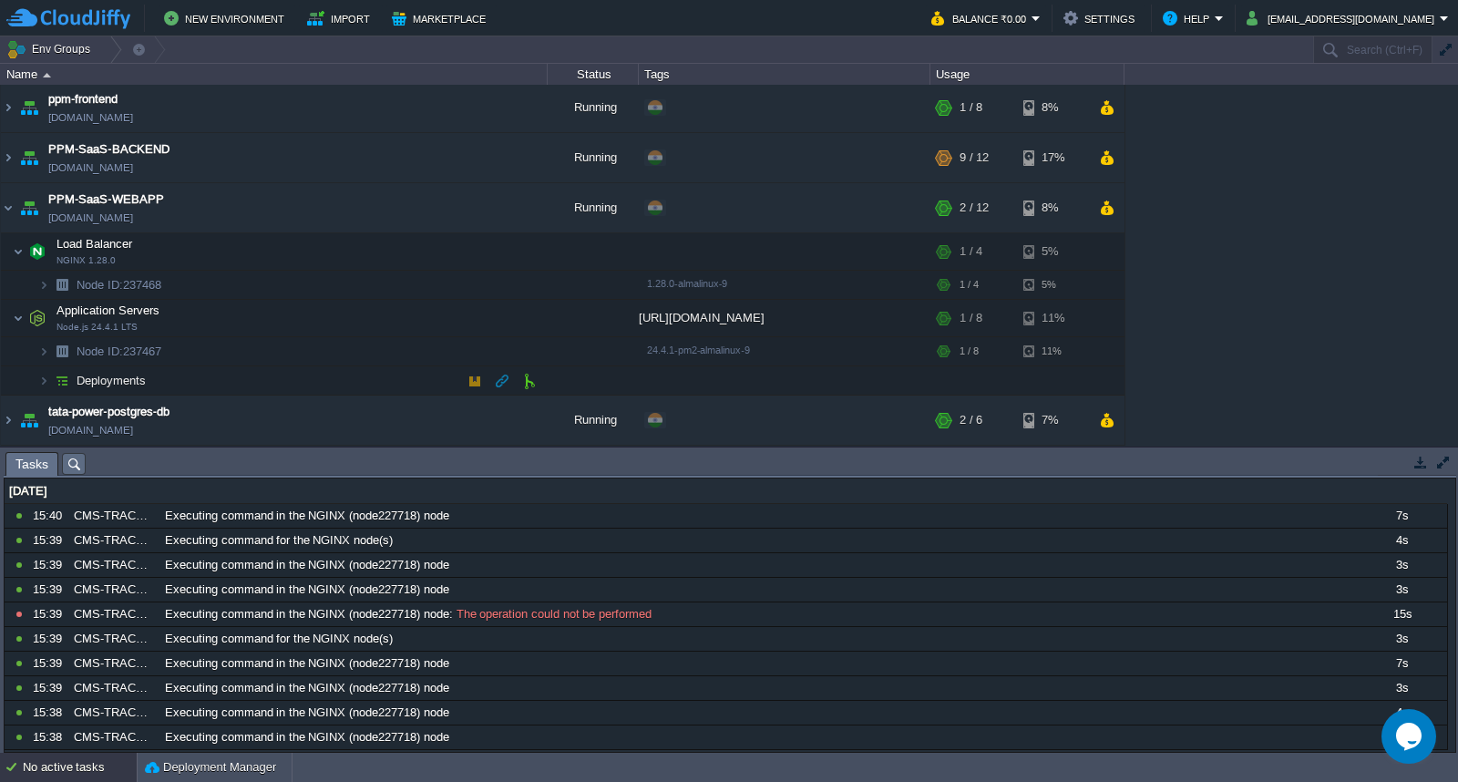
click at [329, 377] on td "Deployments" at bounding box center [274, 380] width 547 height 29
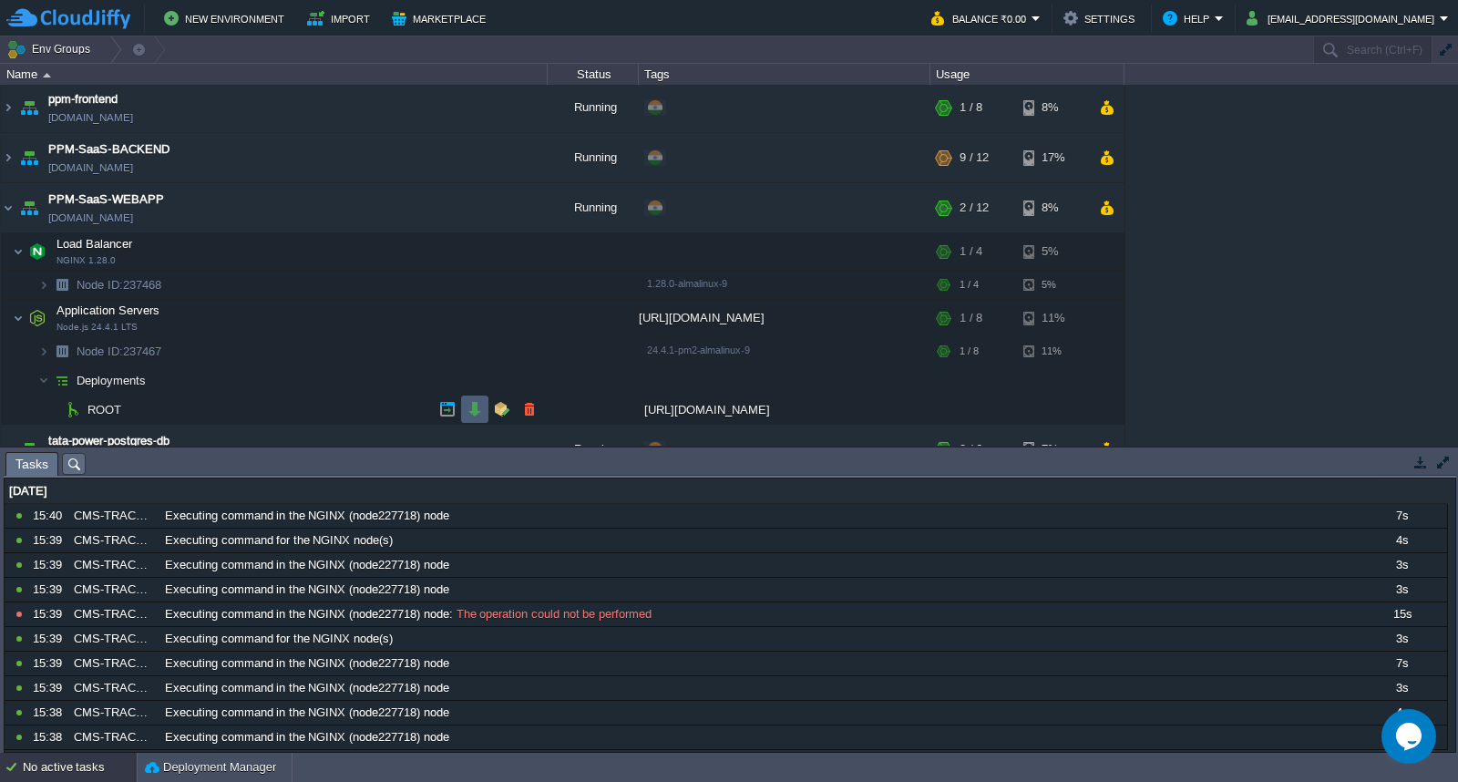
click at [472, 415] on button "button" at bounding box center [475, 409] width 16 height 16
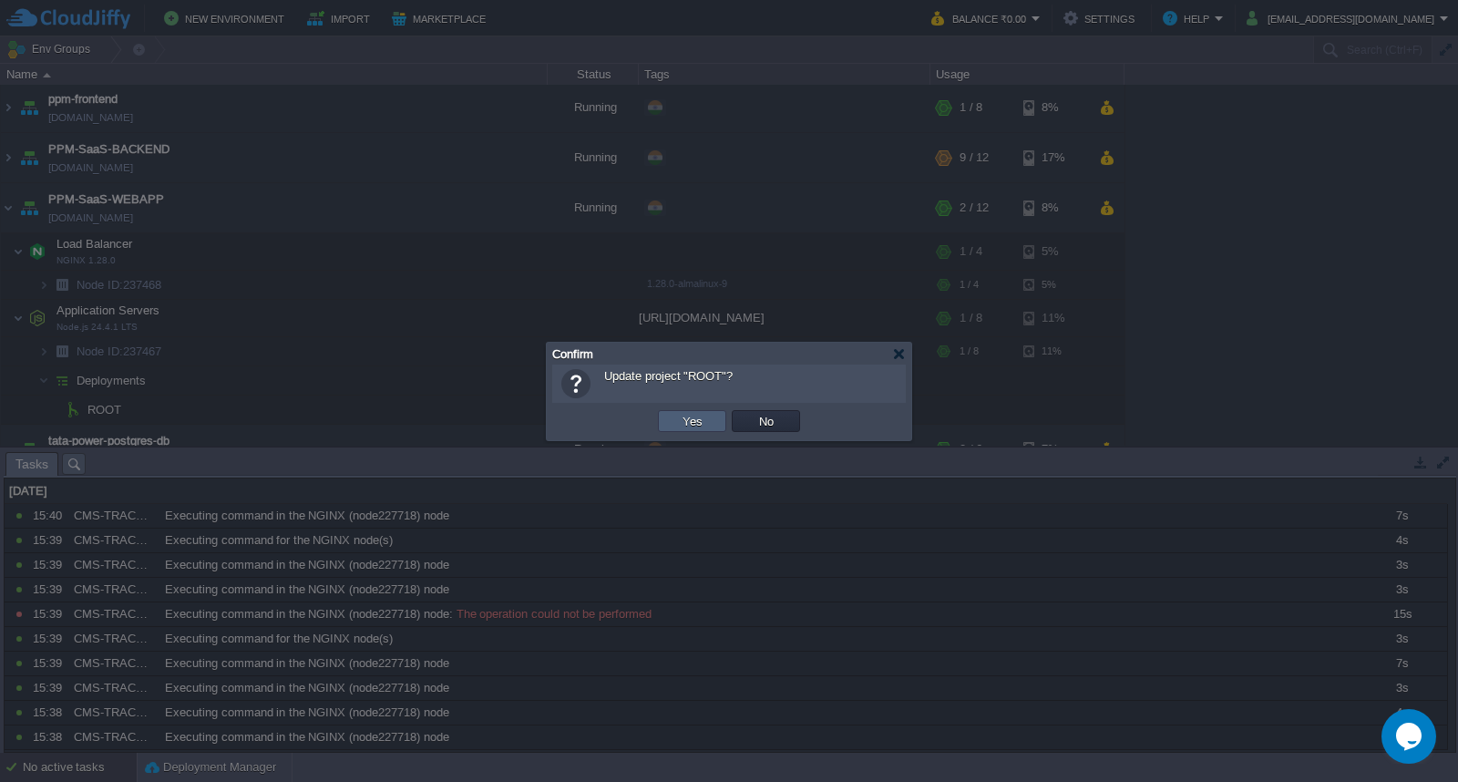
click at [679, 417] on button "Yes" at bounding box center [692, 421] width 31 height 16
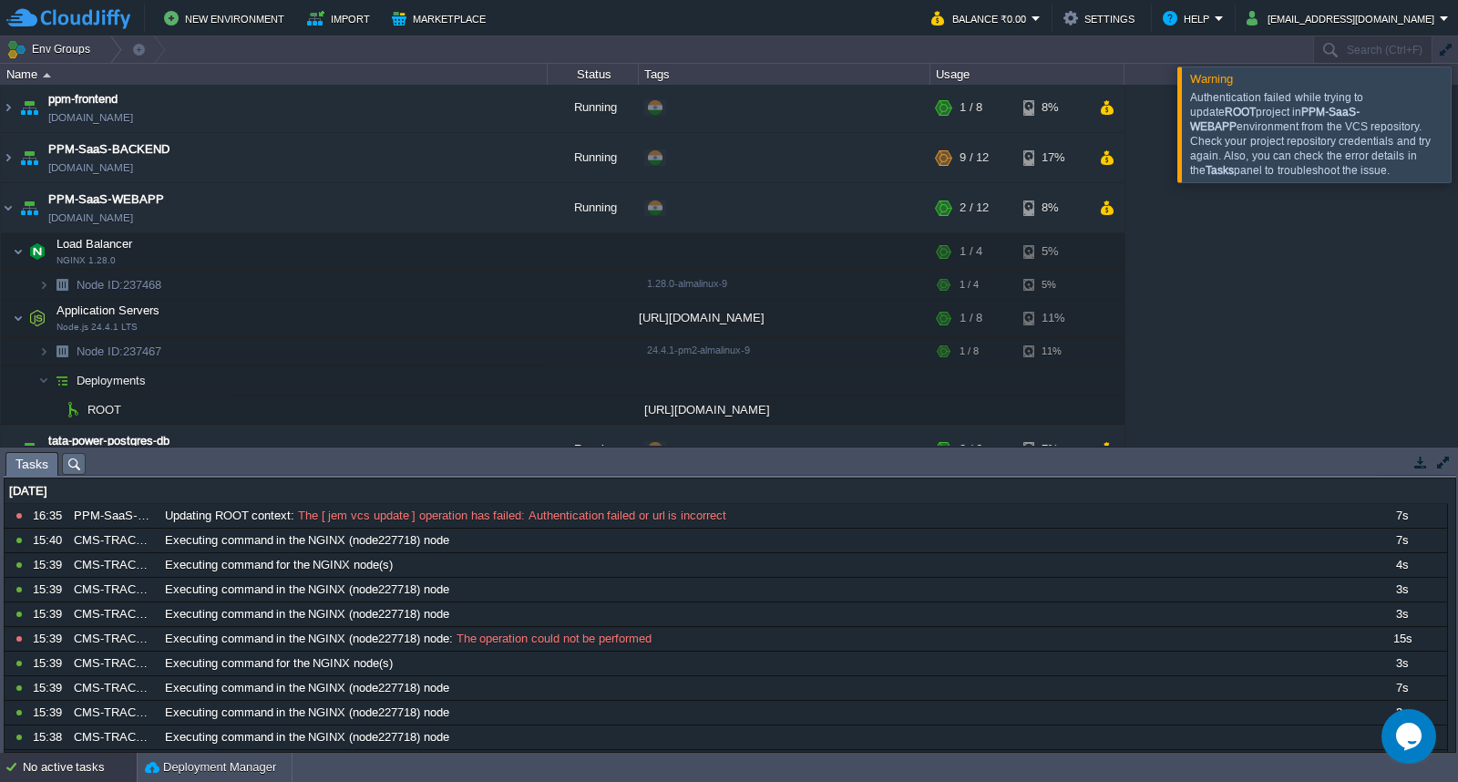
click at [1457, 117] on div at bounding box center [1480, 124] width 0 height 115
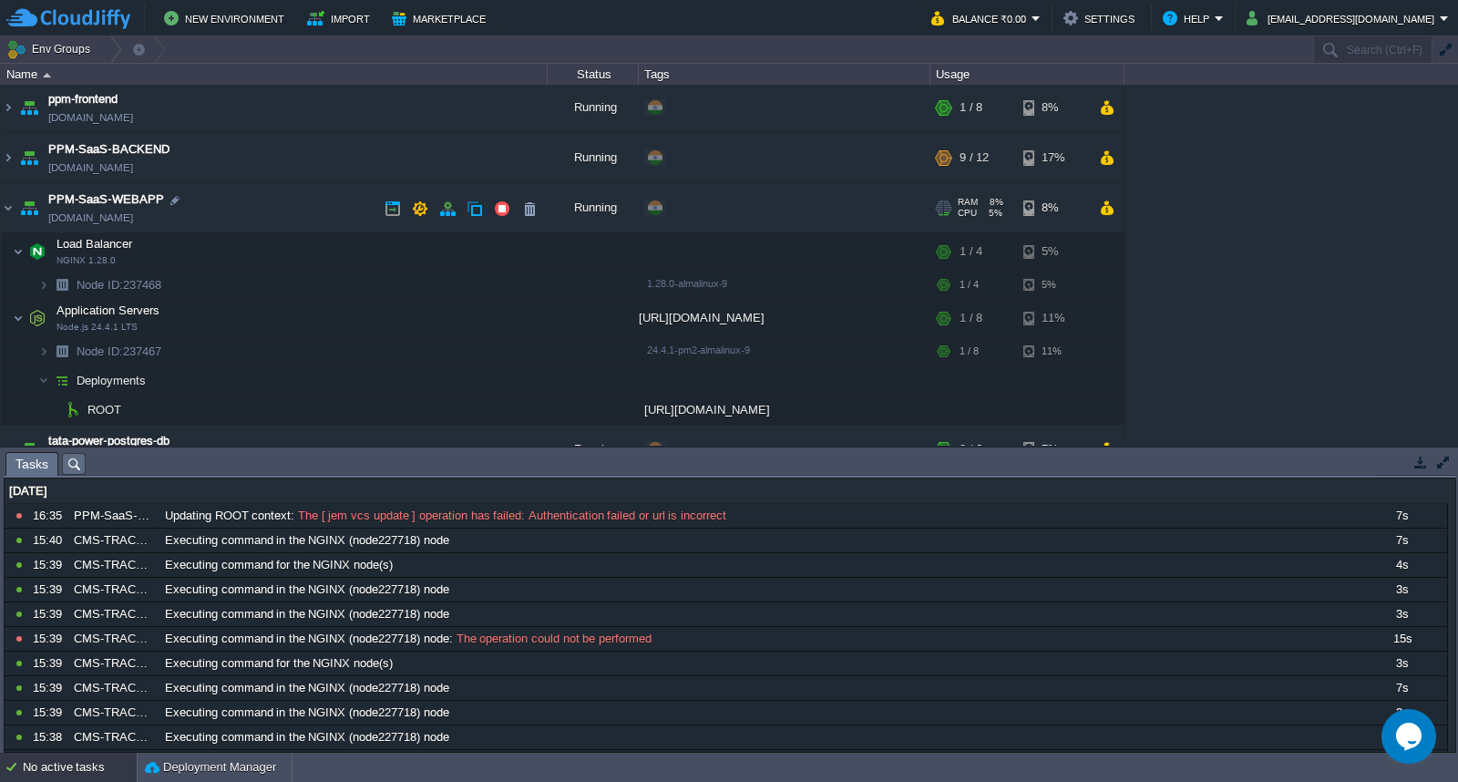
click at [292, 213] on td "PPM-SaaS-WEBAPP ppm-saas-webapp.cloudjiffy.net" at bounding box center [274, 208] width 547 height 50
